Goal: Information Seeking & Learning: Learn about a topic

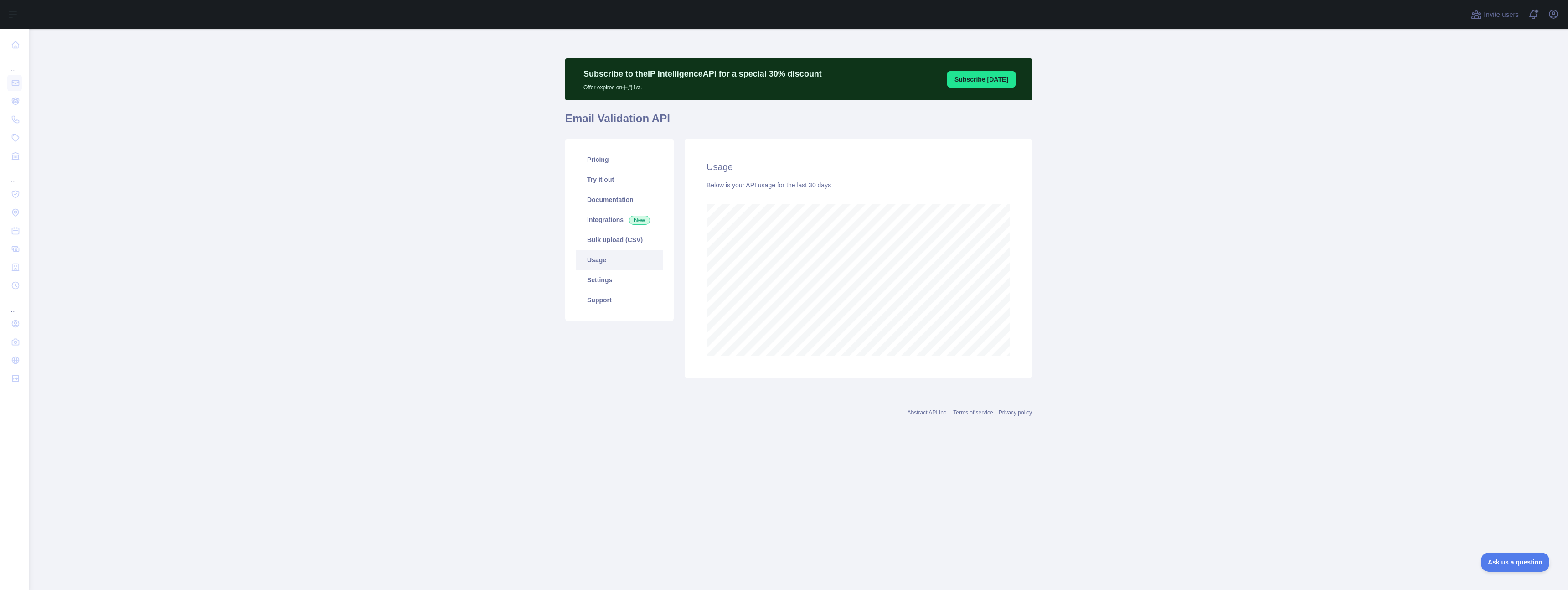
scroll to position [561, 1539]
click at [1209, 273] on main "Subscribe to the IP Intelligence API for a special 30 % discount Offer expires …" at bounding box center [798, 309] width 1539 height 561
click at [240, 150] on main "Subscribe to the IP Intelligence API for a special 30 % discount Offer expires …" at bounding box center [798, 309] width 1539 height 561
click at [421, 155] on main "Subscribe to the IP Intelligence API for a special 30 % discount Offer expires …" at bounding box center [798, 309] width 1539 height 561
click at [379, 148] on main "Subscribe to the IP Intelligence API for a special 30 % discount Offer expires …" at bounding box center [798, 309] width 1539 height 561
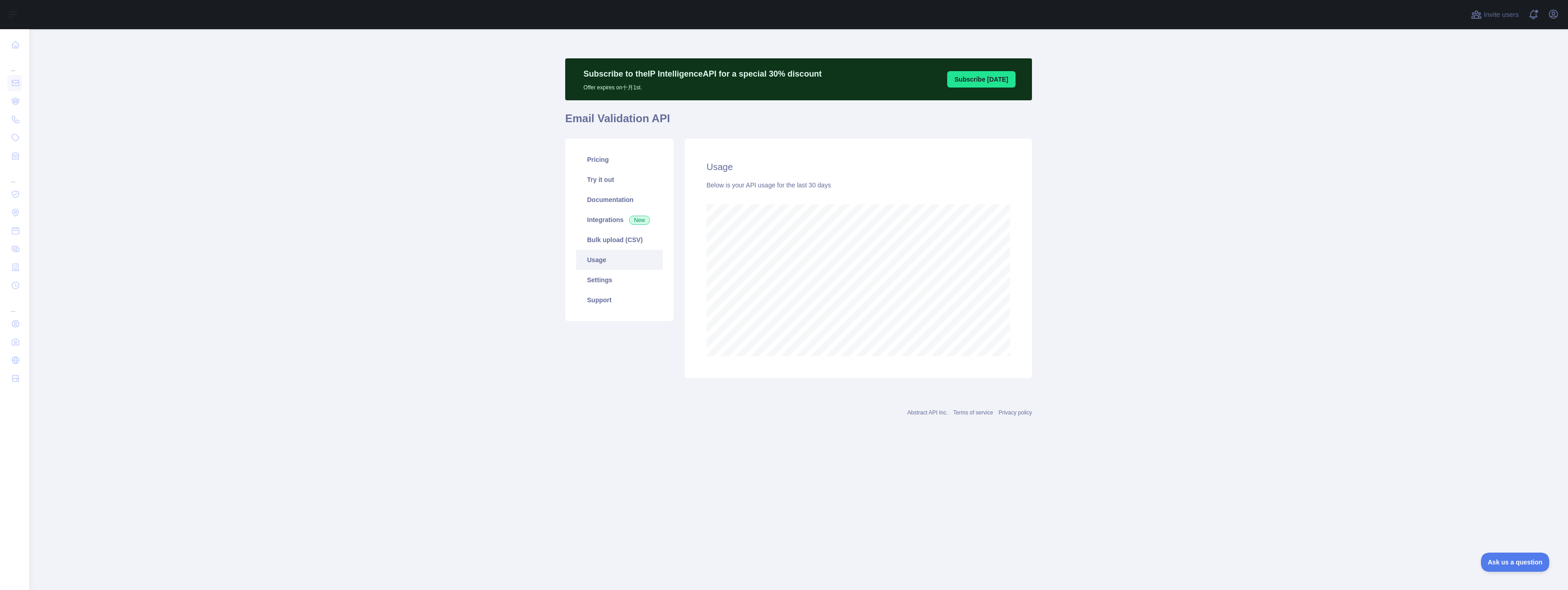
scroll to position [455599, 454325]
click at [416, 268] on main "Subscribe to the IP Intelligence API for a special 30 % discount Offer expires …" at bounding box center [798, 309] width 1539 height 561
click at [604, 166] on link "Pricing" at bounding box center [619, 160] width 87 height 20
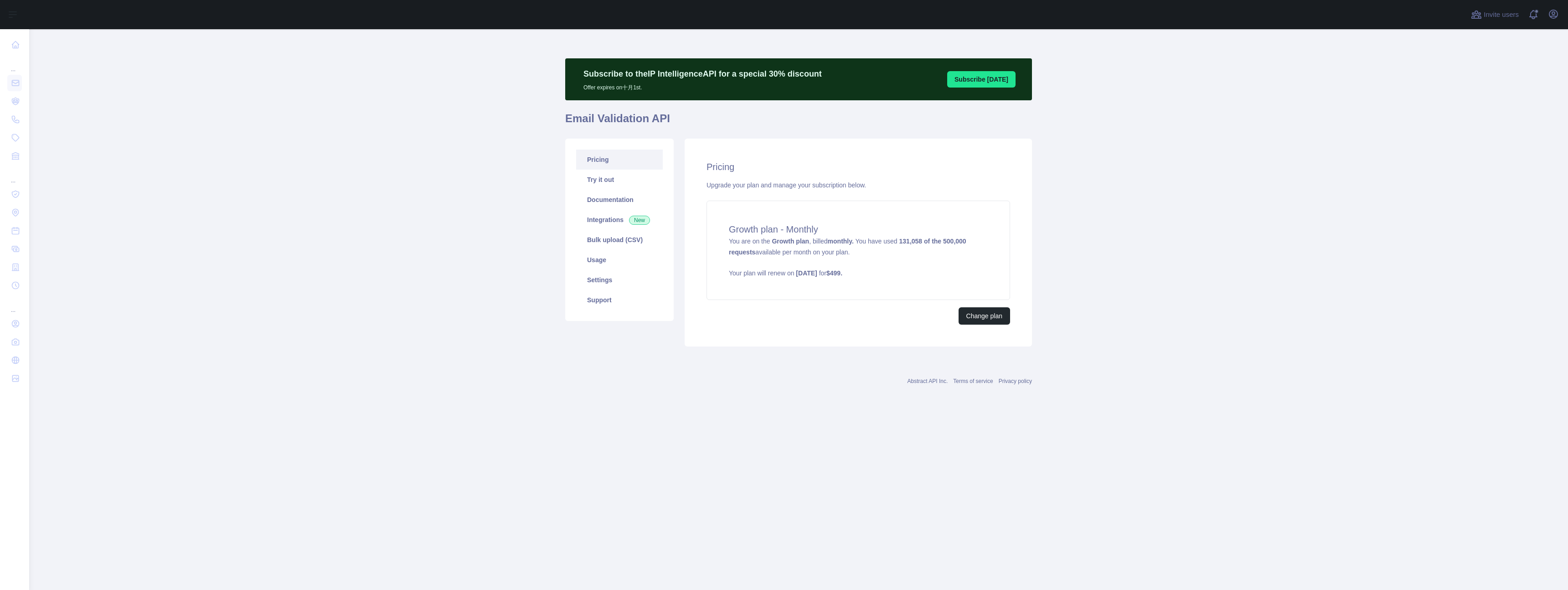
click at [381, 230] on main "Subscribe to the IP Intelligence API for a special 30 % discount Offer expires …" at bounding box center [798, 309] width 1539 height 561
click at [607, 260] on link "Usage" at bounding box center [619, 260] width 87 height 20
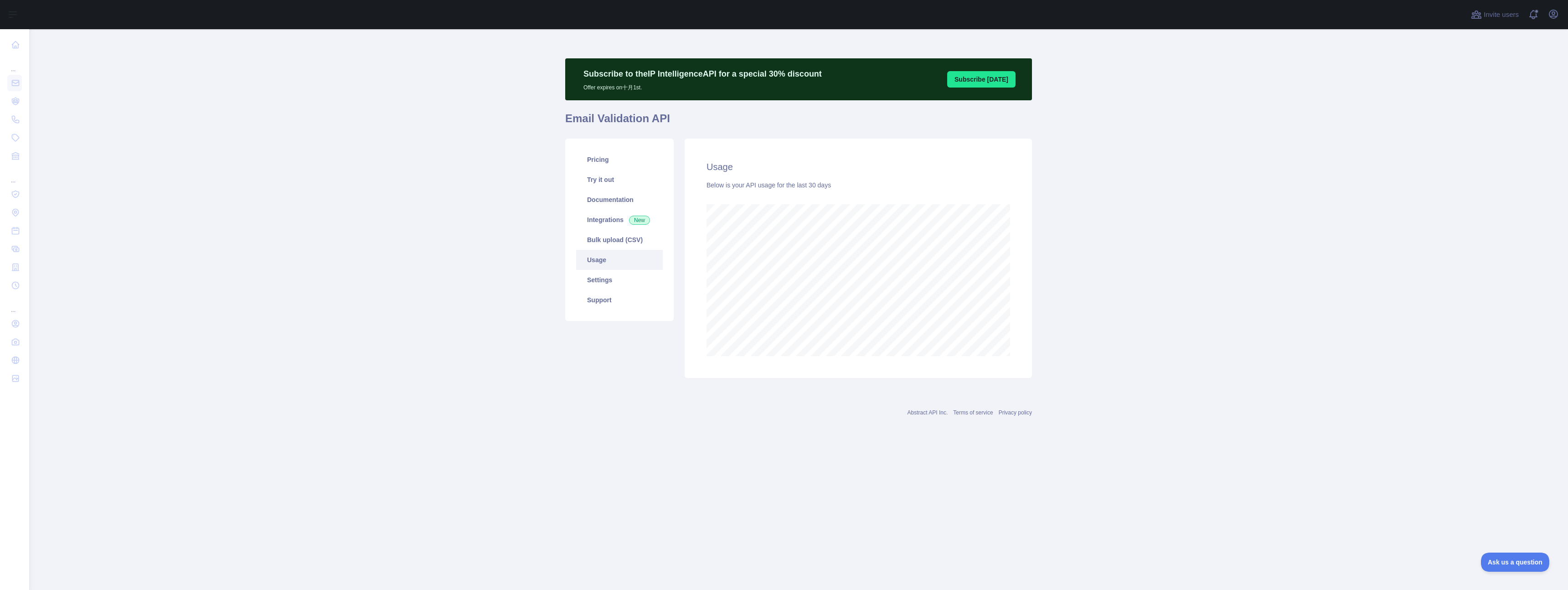
scroll to position [561, 1539]
click at [333, 188] on main "Subscribe to the IP Intelligence API for a special 30 % discount Offer expires …" at bounding box center [798, 309] width 1539 height 561
